Goal: Task Accomplishment & Management: Manage account settings

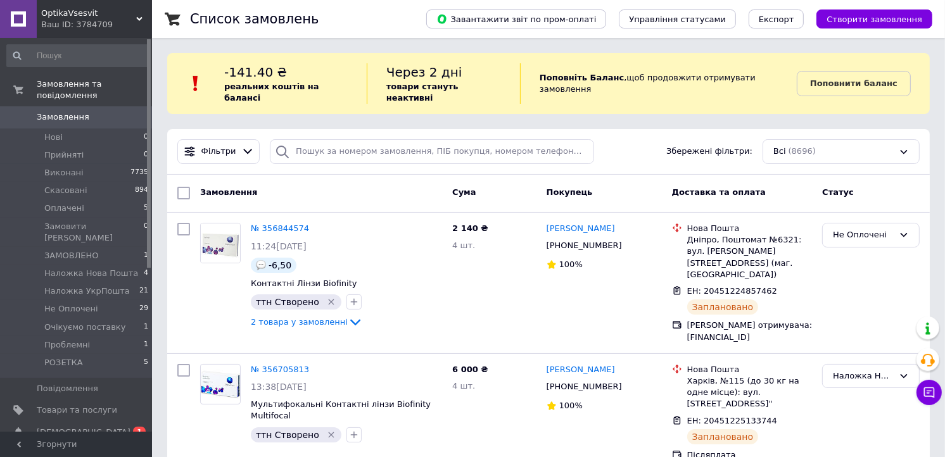
click at [67, 112] on span "Замовлення" at bounding box center [63, 117] width 53 height 11
click at [85, 112] on span "Замовлення" at bounding box center [77, 117] width 80 height 11
